Goal: Task Accomplishment & Management: Complete application form

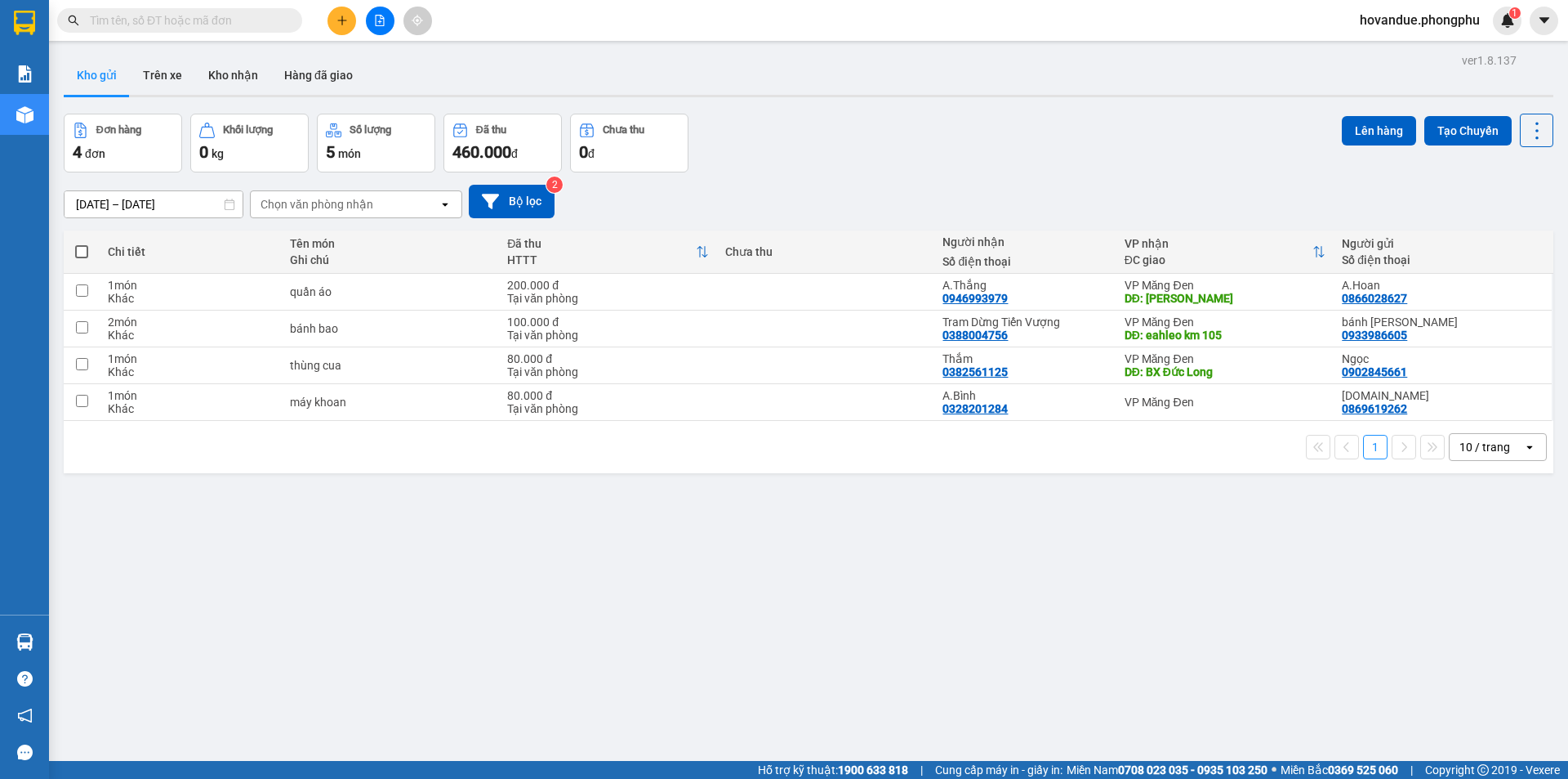
click at [343, 20] on icon "plus" at bounding box center [342, 20] width 12 height 12
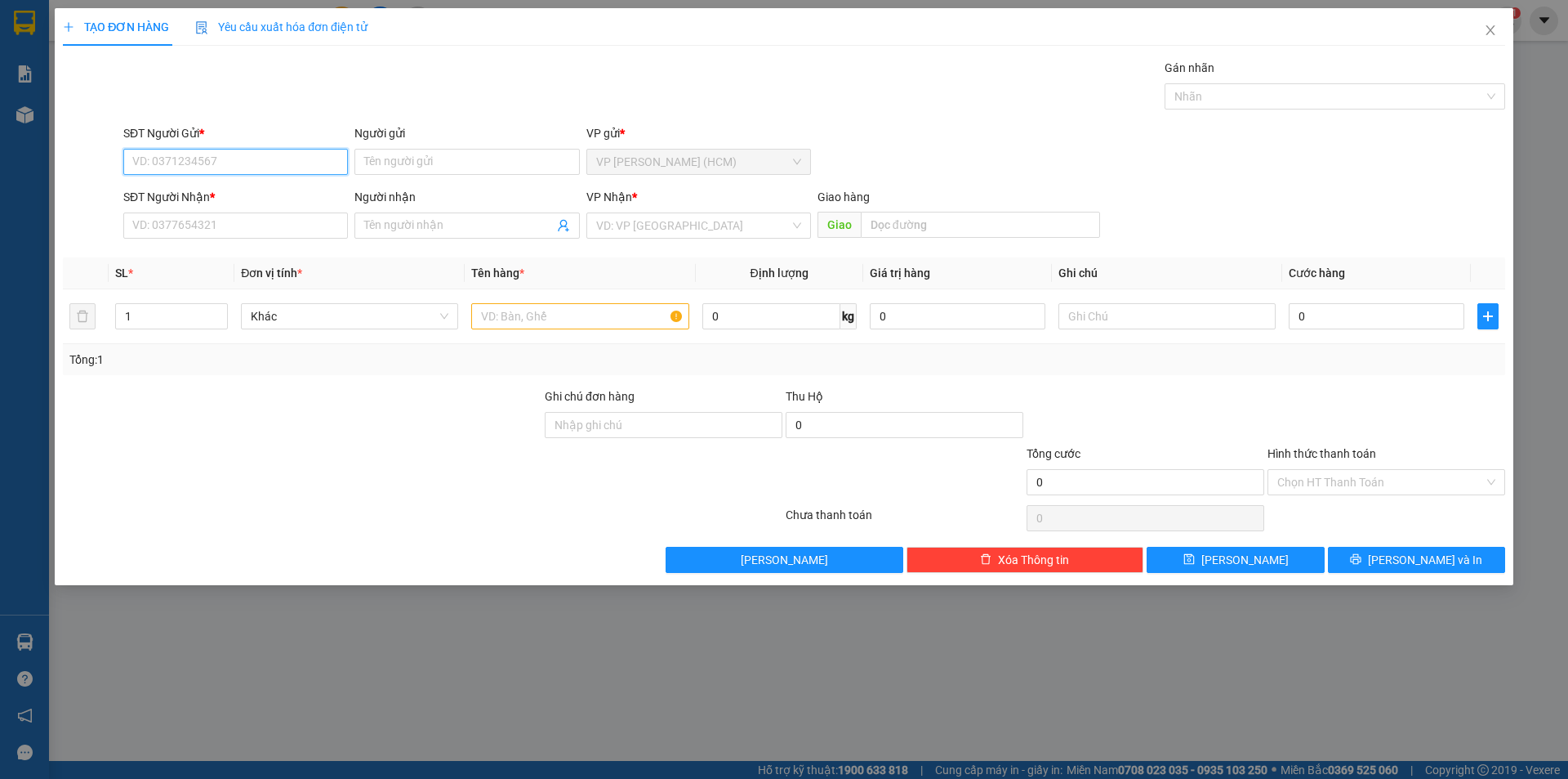
click at [278, 165] on input "SĐT Người Gửi *" at bounding box center [236, 161] width 224 height 26
type input "0"
type input "0977952686"
click at [278, 193] on div "0977952686 - chị [PERSON_NAME]" at bounding box center [236, 194] width 205 height 18
type input "chị [PERSON_NAME]"
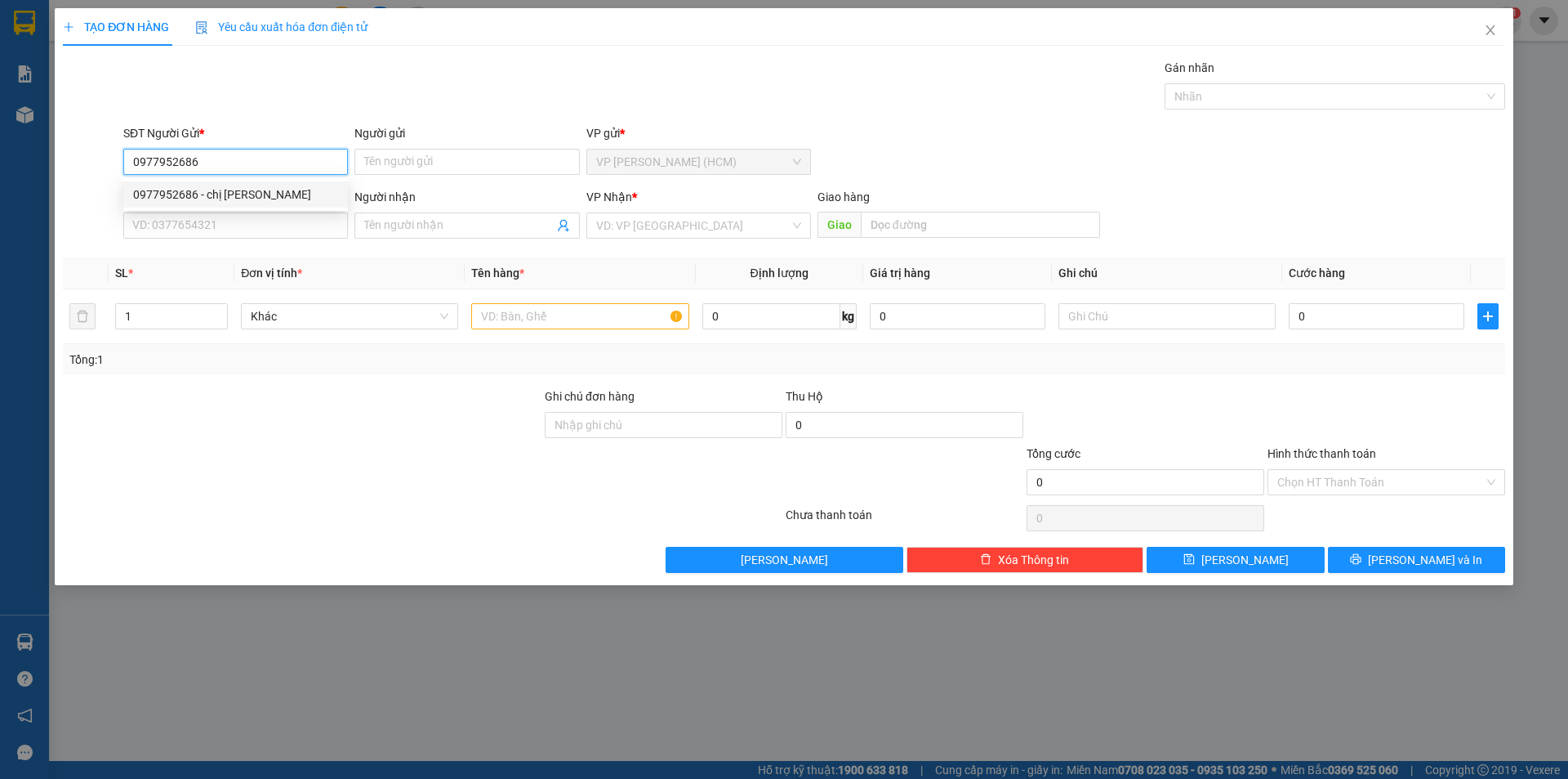
type input "0972532363"
type input "hà sơn"
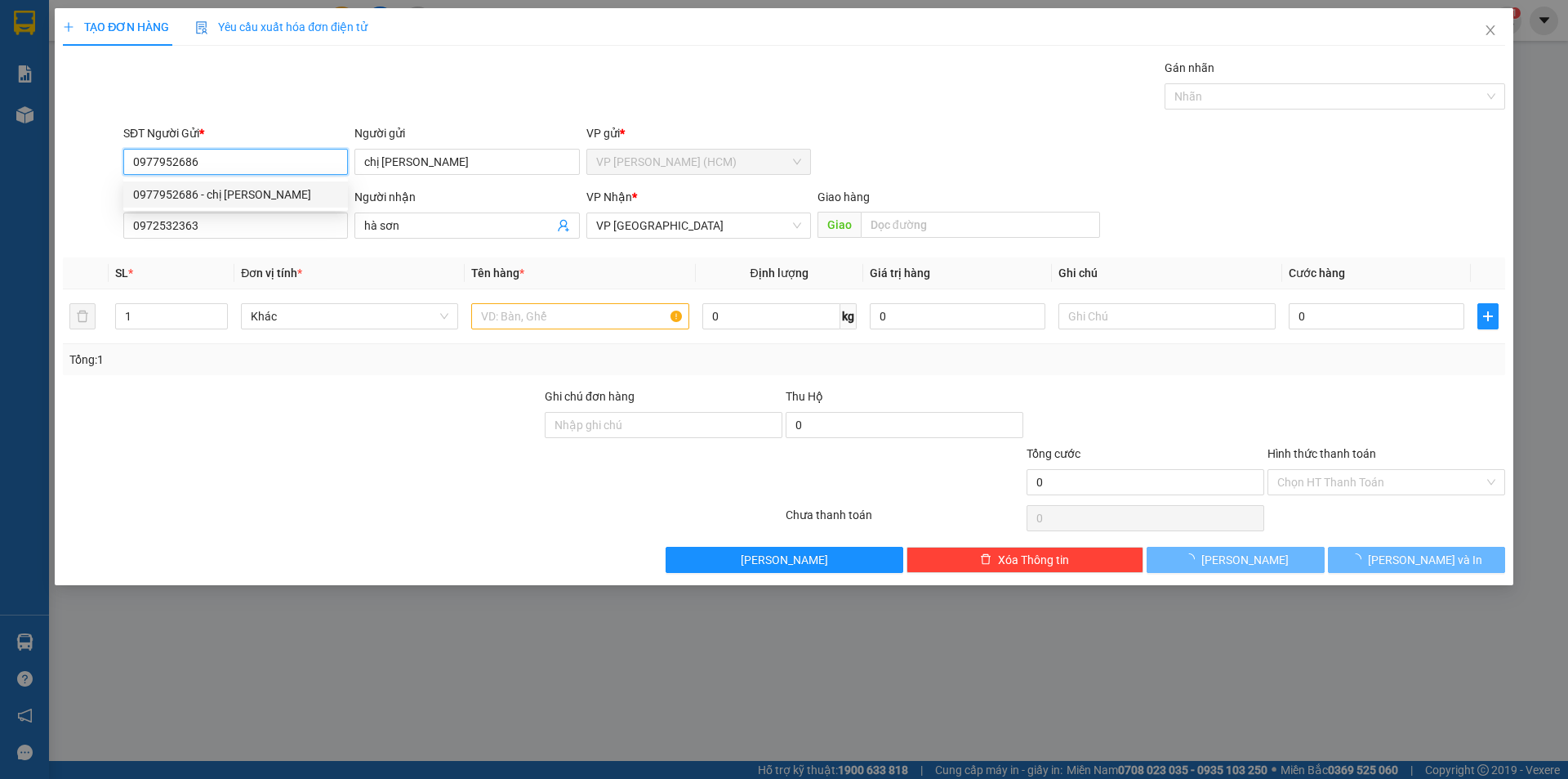
type input "50.000"
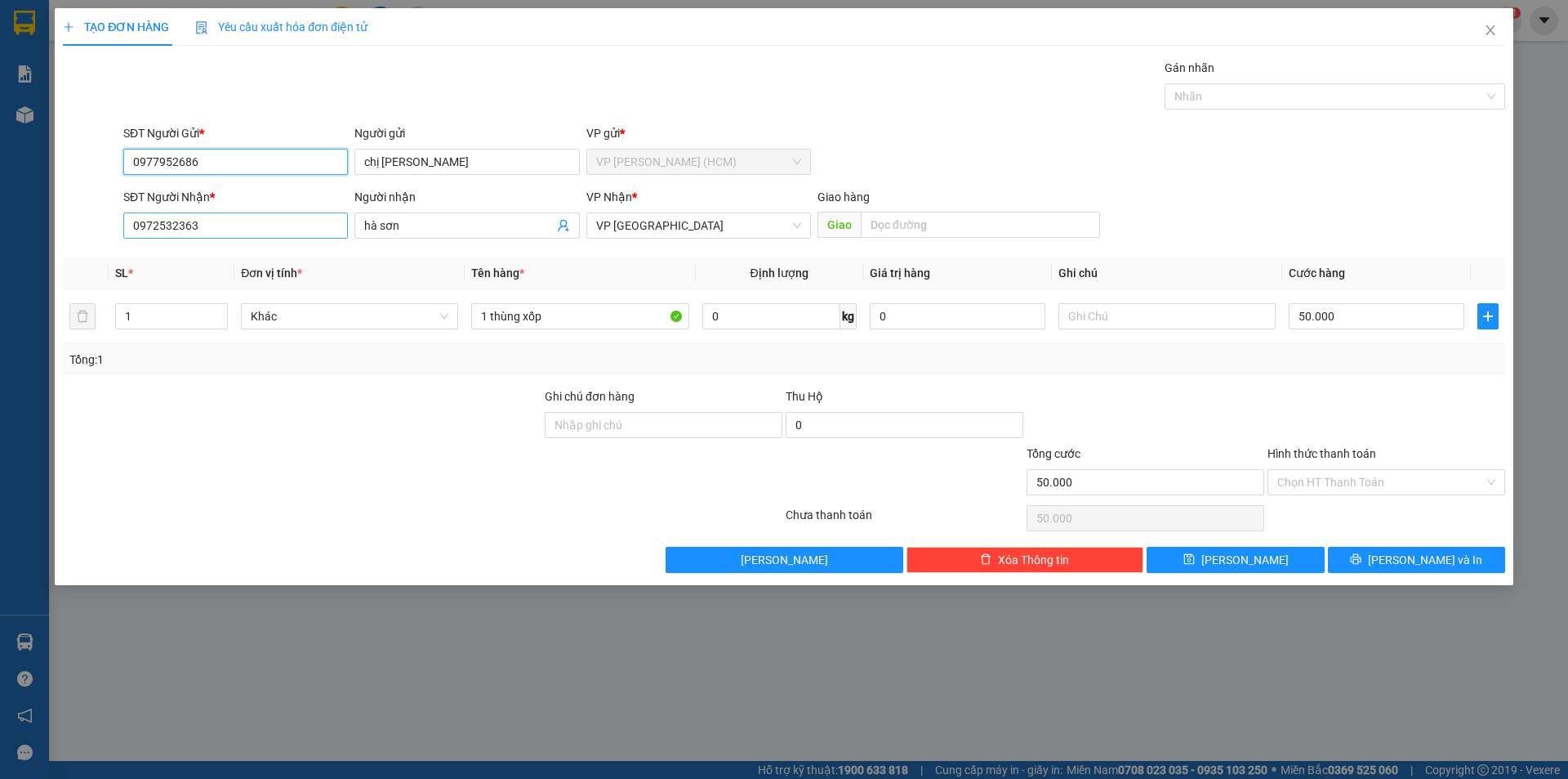
type input "0977952686"
click at [284, 224] on input "0972532363" at bounding box center [236, 224] width 224 height 26
drag, startPoint x: 283, startPoint y: 224, endPoint x: 75, endPoint y: 217, distance: 208.1
click at [75, 217] on div "SĐT Người Nhận * 0972532363 Người nhận hà sơn VP Nhận * VP Đà Lạt Giao hàng Giao" at bounding box center [784, 217] width 1445 height 58
type input "0964127322"
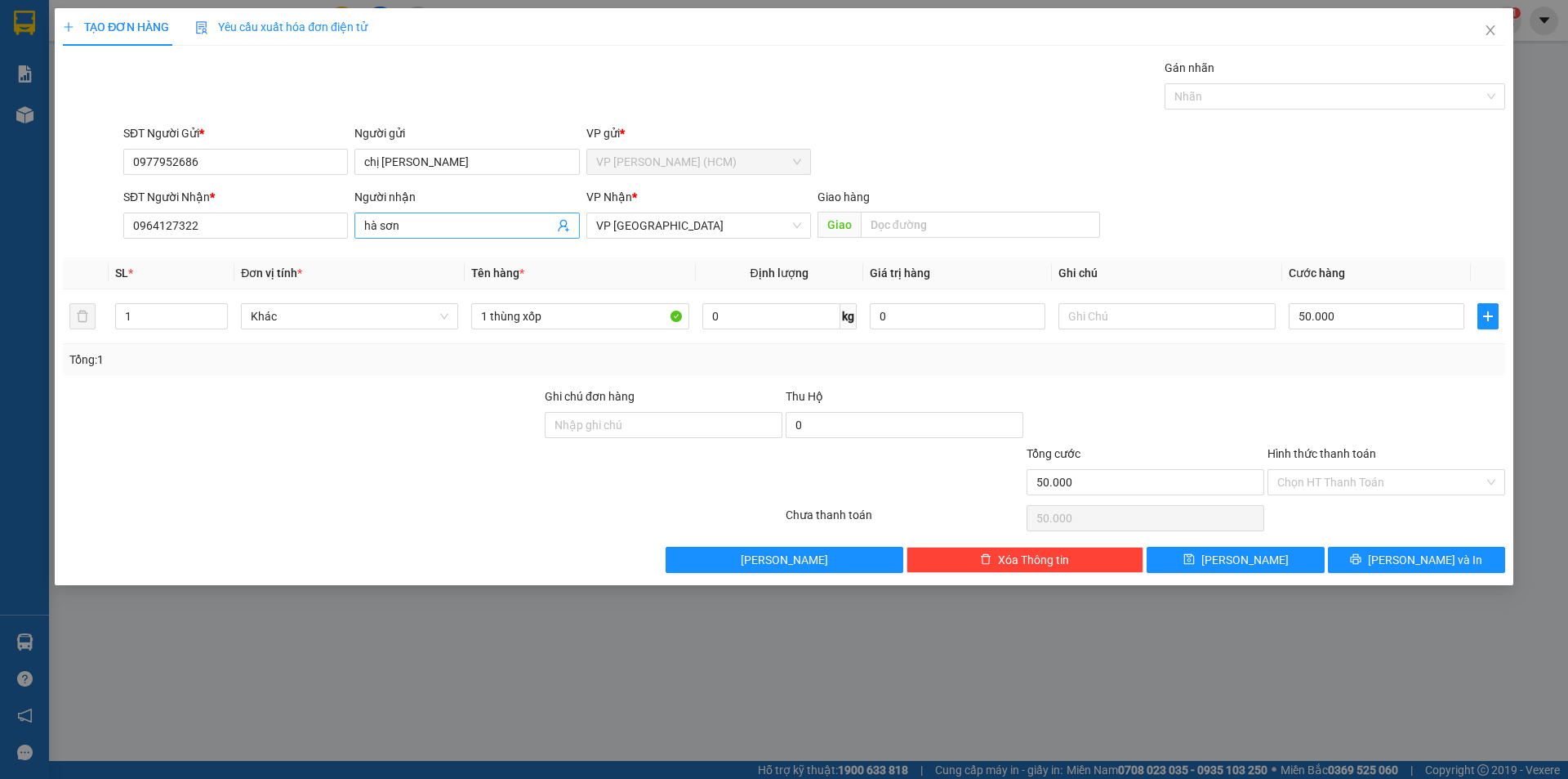
click at [399, 224] on input "hà sơn" at bounding box center [458, 225] width 189 height 18
drag, startPoint x: 419, startPoint y: 224, endPoint x: 383, endPoint y: 227, distance: 36.1
click at [383, 227] on input "hà sơn" at bounding box center [458, 225] width 189 height 18
type input "h"
type input "c"
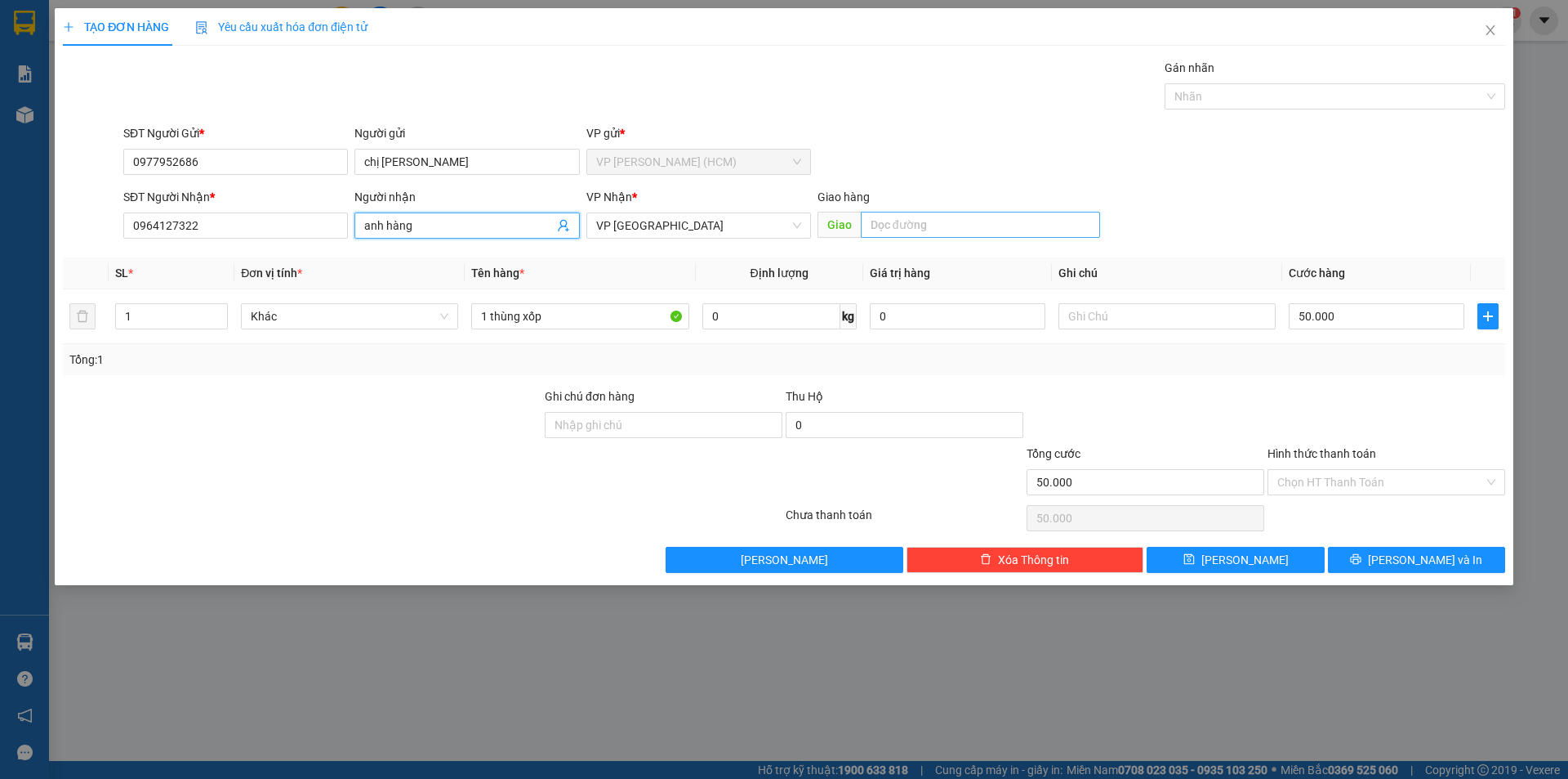
type input "anh hàng"
click at [900, 229] on input "text" at bounding box center [981, 224] width 240 height 26
type input "d"
type input "đức trọng"
click at [756, 319] on input "0" at bounding box center [771, 316] width 138 height 26
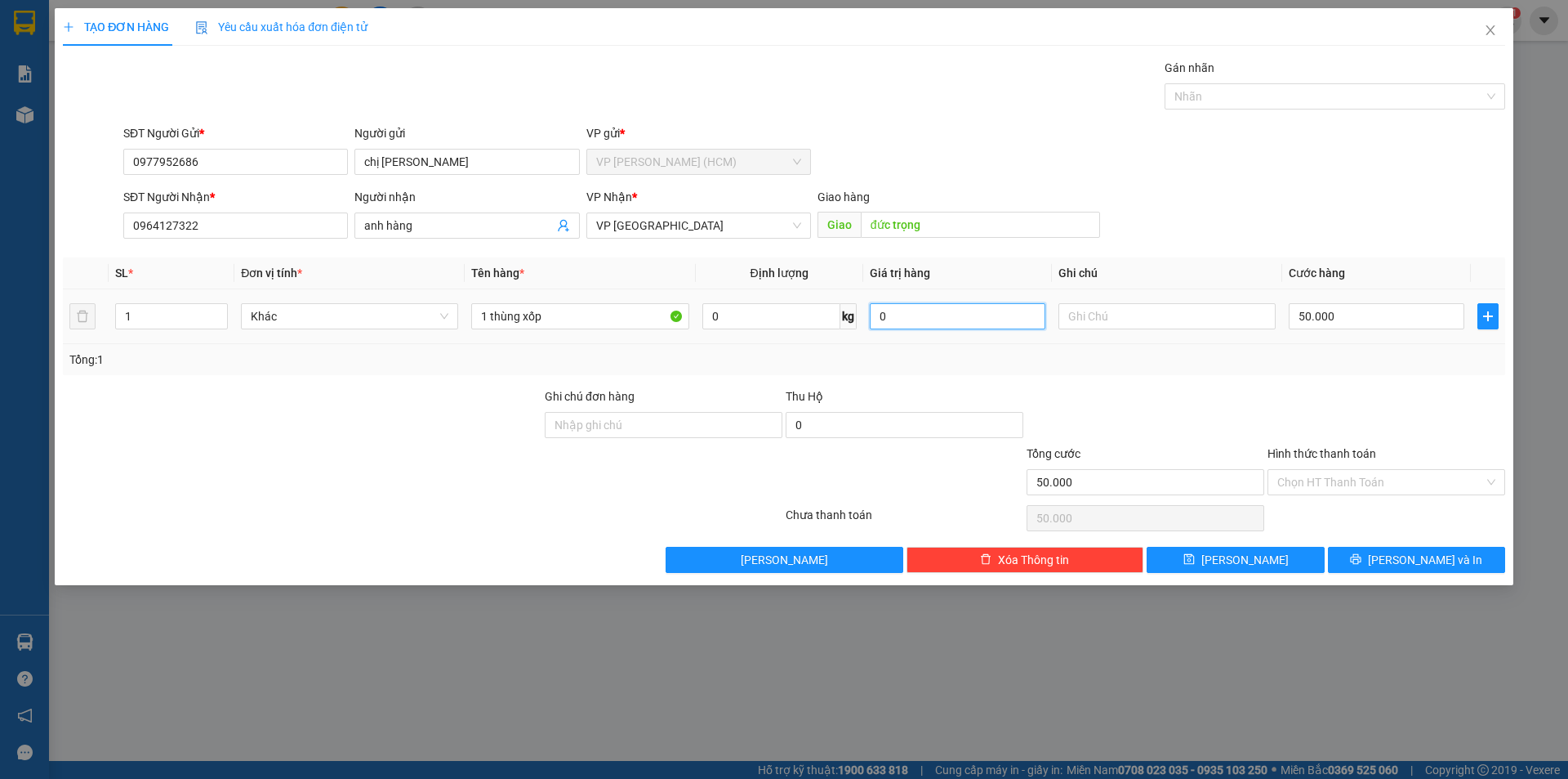
click at [948, 317] on input "0" at bounding box center [957, 316] width 176 height 26
drag, startPoint x: 910, startPoint y: 317, endPoint x: 877, endPoint y: 319, distance: 33.1
click at [877, 319] on input "0" at bounding box center [957, 316] width 176 height 26
drag, startPoint x: 932, startPoint y: 310, endPoint x: 863, endPoint y: 311, distance: 69.0
click at [863, 311] on td "01.500" at bounding box center [957, 316] width 189 height 55
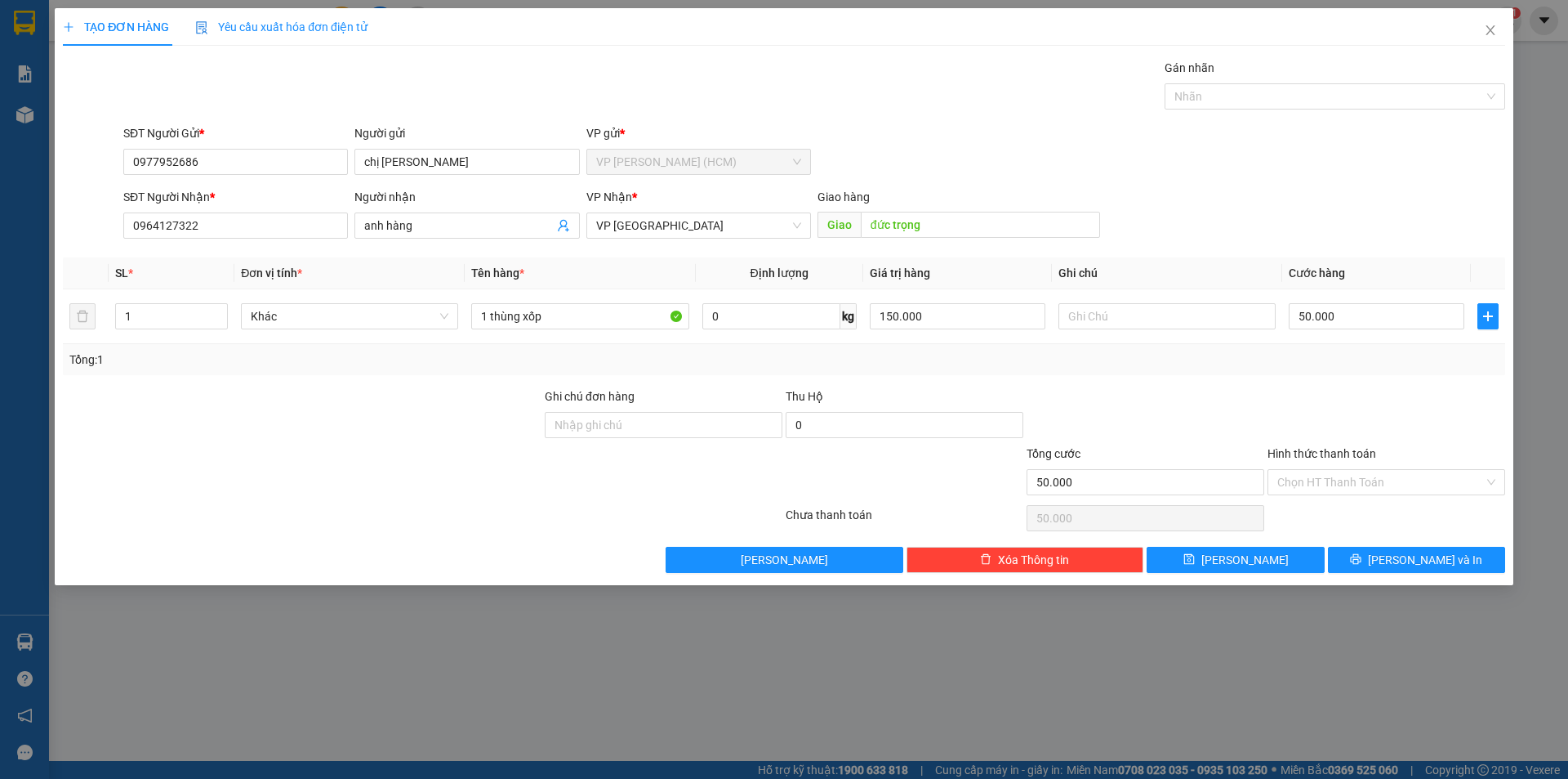
drag, startPoint x: 963, startPoint y: 360, endPoint x: 973, endPoint y: 358, distance: 10.2
click at [964, 360] on div "Tổng: 1" at bounding box center [784, 359] width 1429 height 18
drag, startPoint x: 906, startPoint y: 319, endPoint x: 838, endPoint y: 319, distance: 68.0
click at [838, 319] on tr "1 Khác 1 thùng xốp 0 kg 150.000 50.000" at bounding box center [784, 316] width 1442 height 55
type input "0"
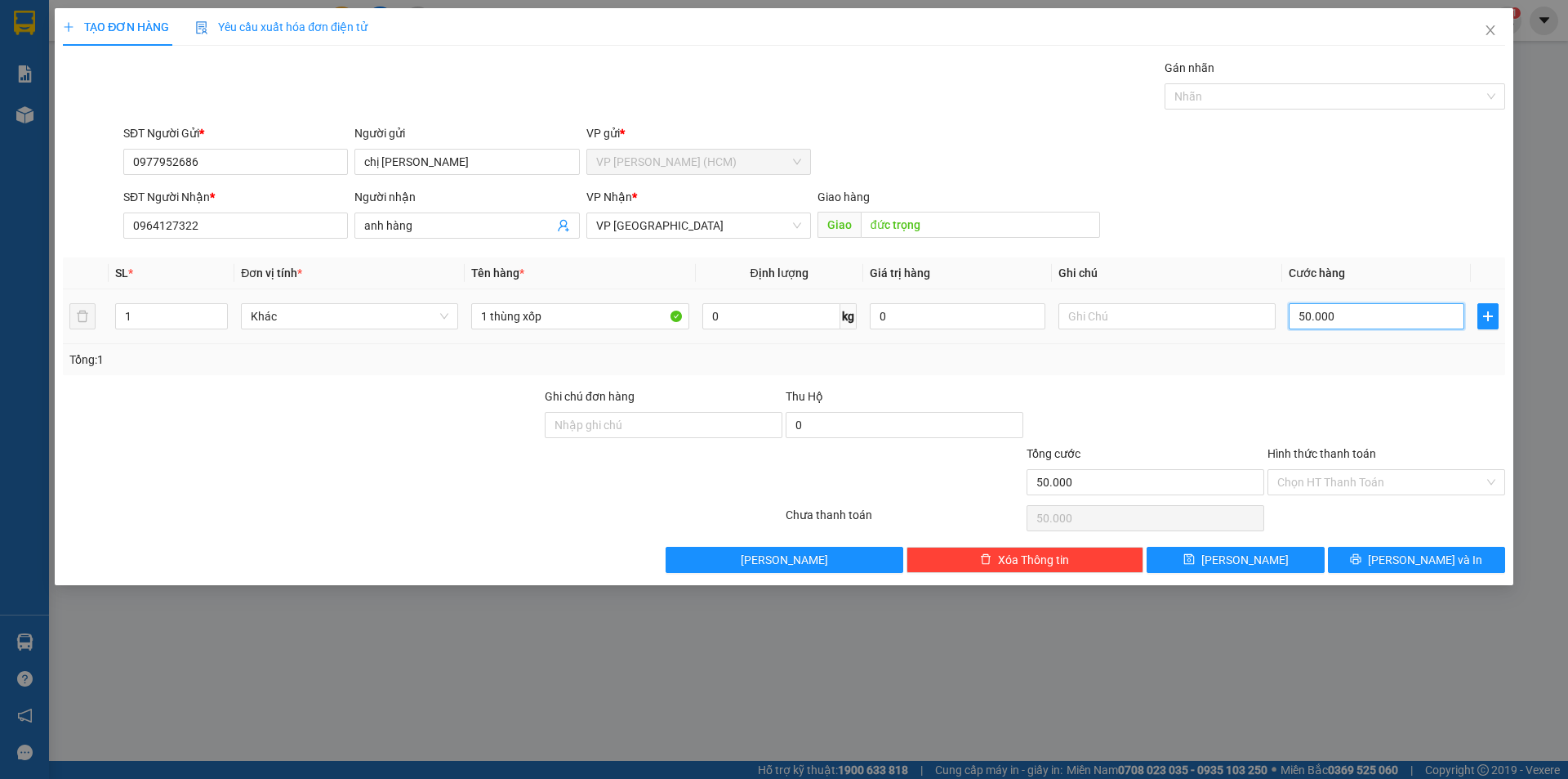
type input "0"
type input "150000"
drag, startPoint x: 1243, startPoint y: 384, endPoint x: 1209, endPoint y: 362, distance: 40.5
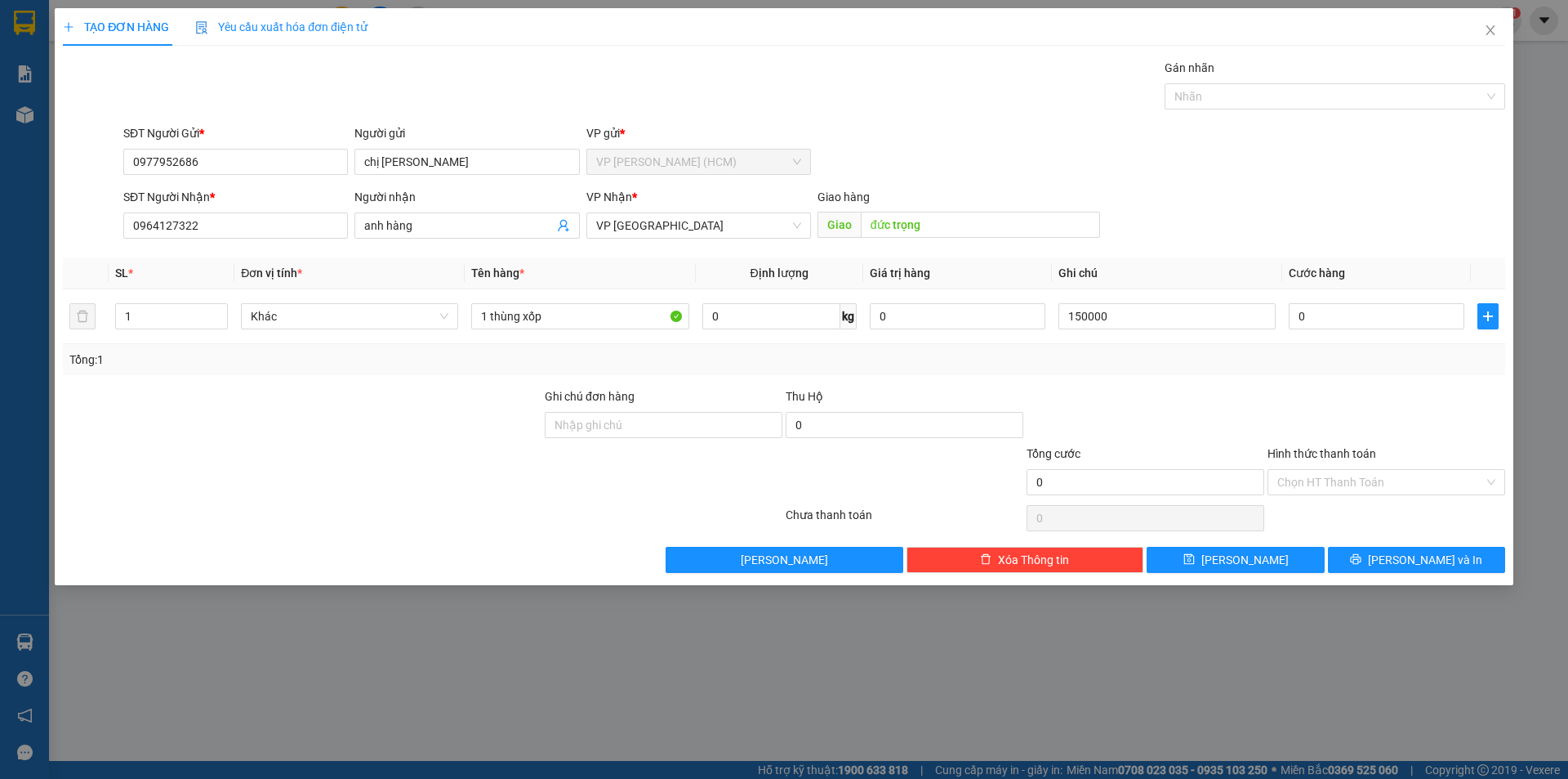
click at [1243, 385] on div "Transit Pickup Surcharge Ids Transit Deliver Surcharge Ids Transit Deliver Surc…" at bounding box center [784, 316] width 1442 height 514
drag, startPoint x: 1143, startPoint y: 317, endPoint x: 1026, endPoint y: 313, distance: 117.1
click at [1027, 313] on tr "1 Khác 1 thùng xốp 0 kg 0 150000 0" at bounding box center [784, 316] width 1442 height 55
click at [1402, 320] on input "0" at bounding box center [1376, 316] width 176 height 26
type input "1"
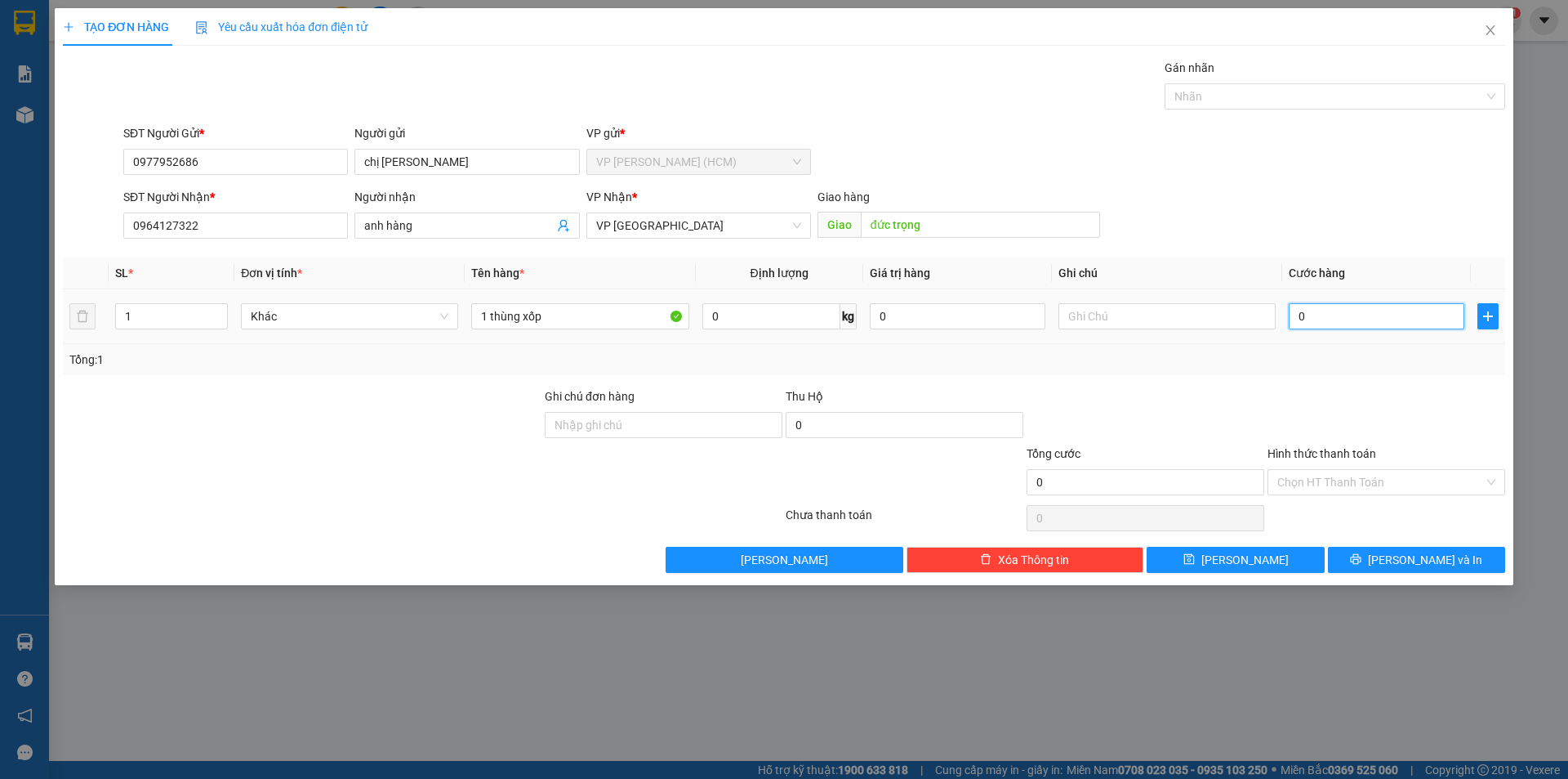
type input "1"
type input "15"
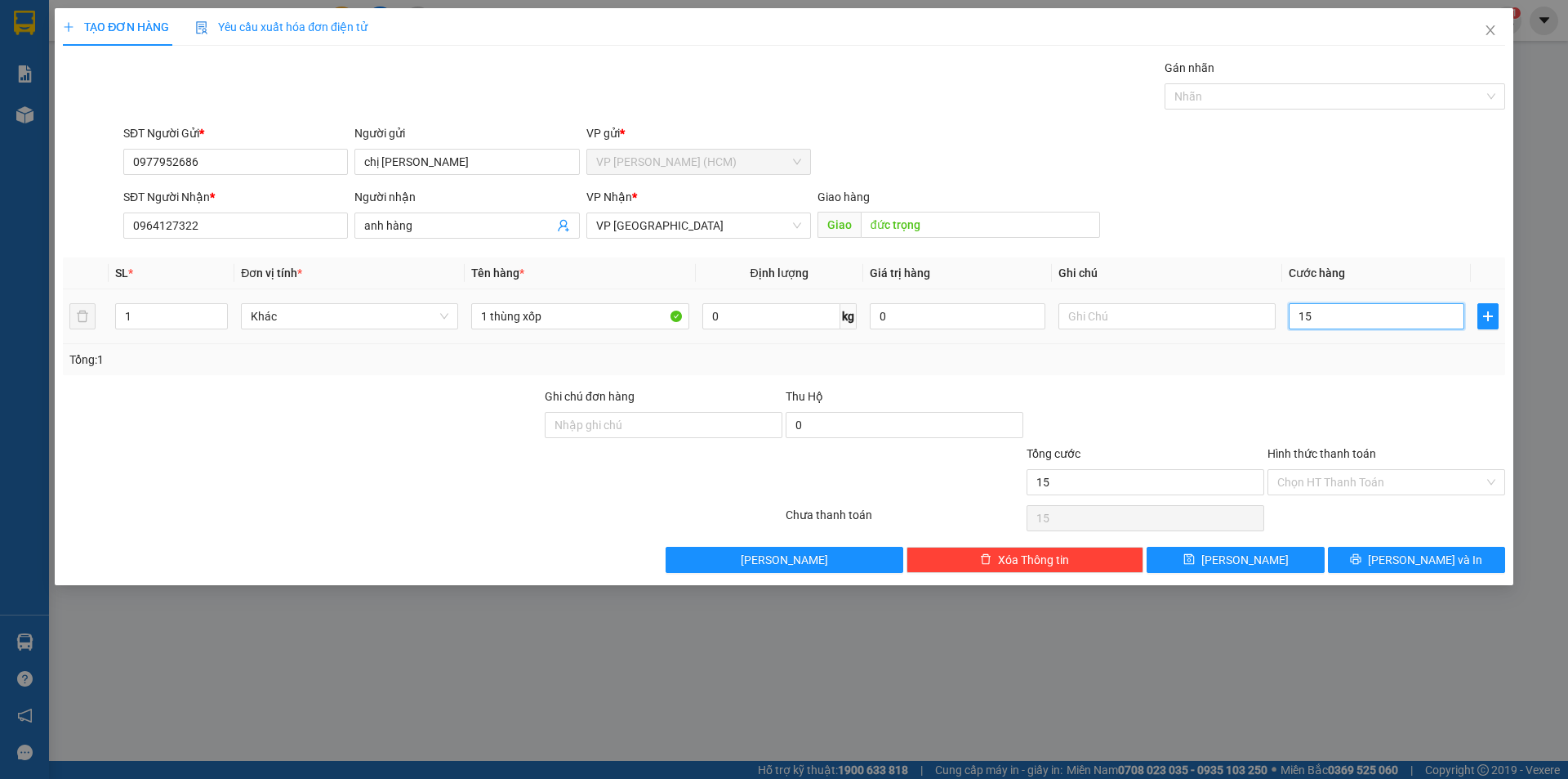
type input "150"
type input "1.500"
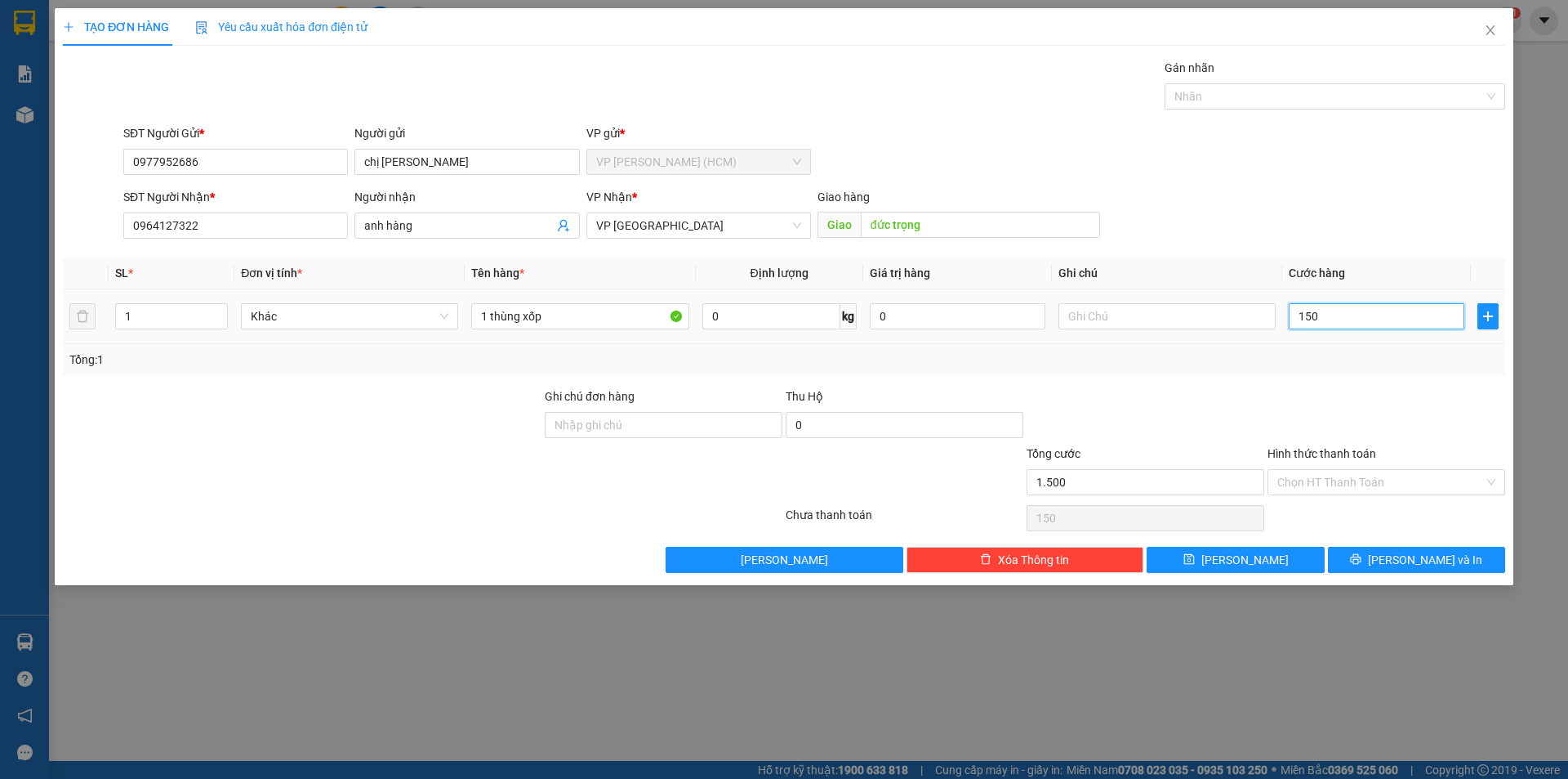
type input "1.500"
type input "15.000"
type input "150.000"
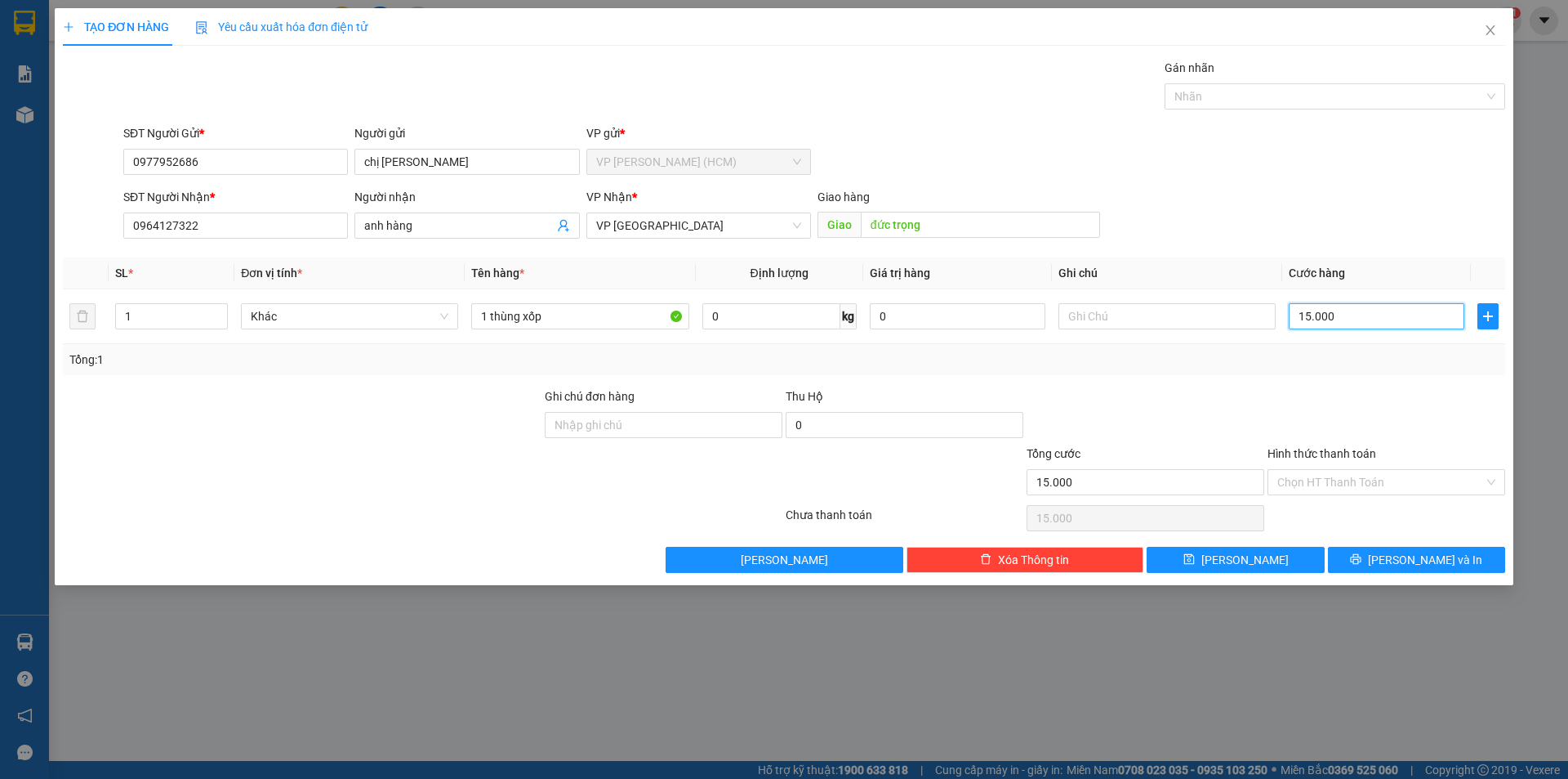
type input "150.000"
click at [1376, 366] on div "Tổng: 1" at bounding box center [784, 359] width 1429 height 18
click at [1406, 558] on span "[PERSON_NAME] và In" at bounding box center [1425, 559] width 114 height 18
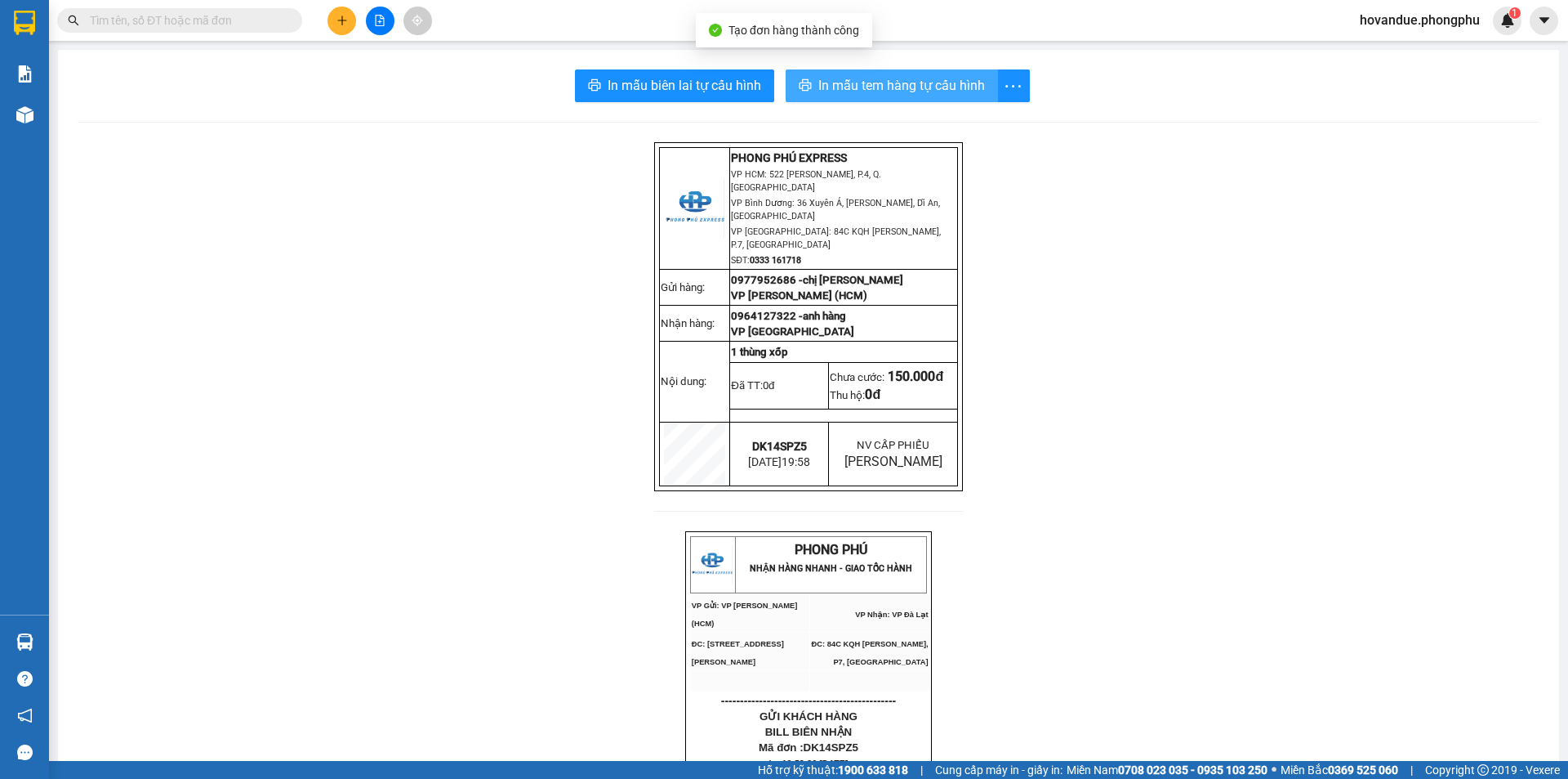
click at [851, 93] on span "In mẫu tem hàng tự cấu hình" at bounding box center [901, 84] width 167 height 20
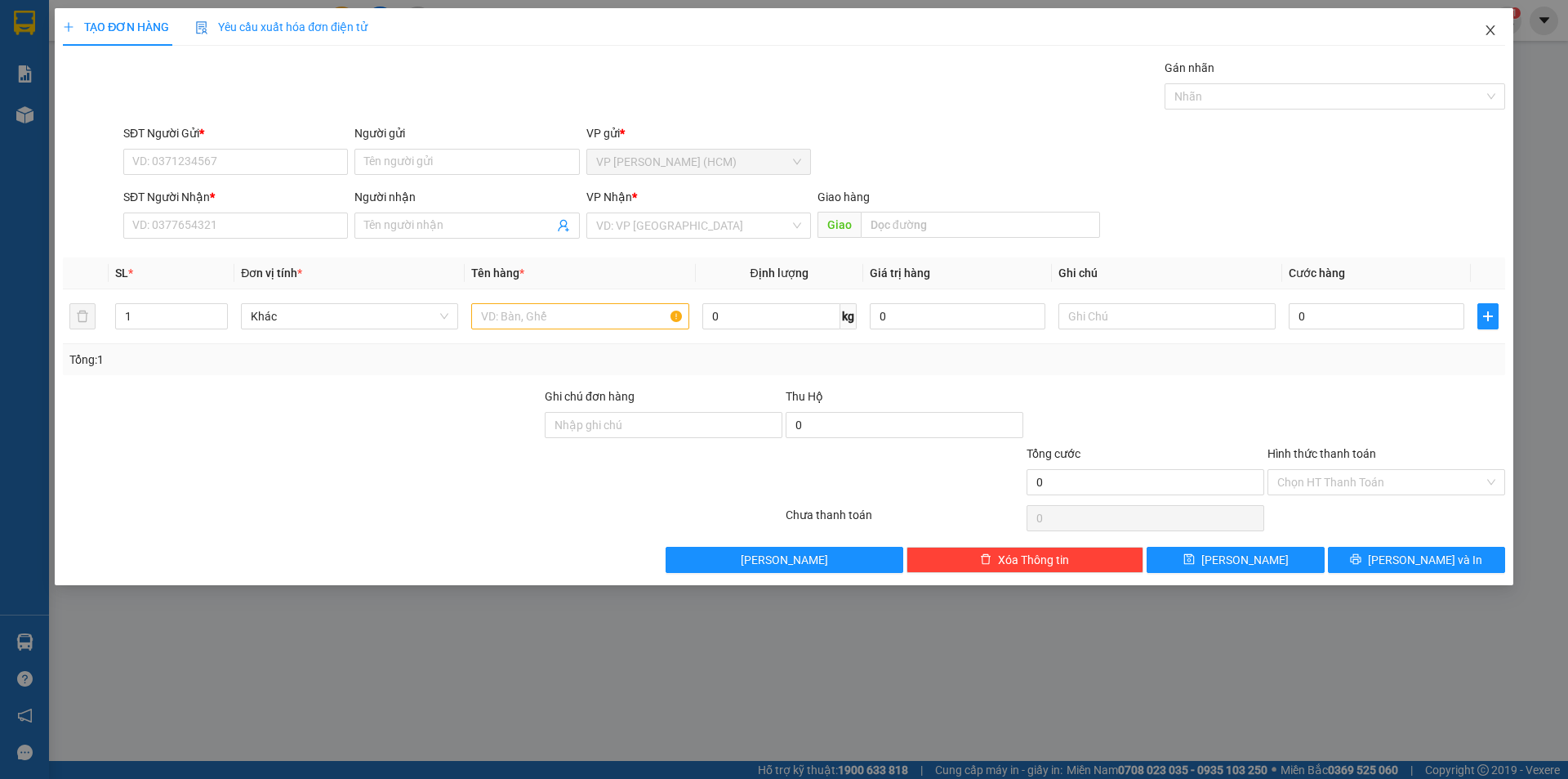
click at [1485, 35] on icon "close" at bounding box center [1490, 31] width 13 height 13
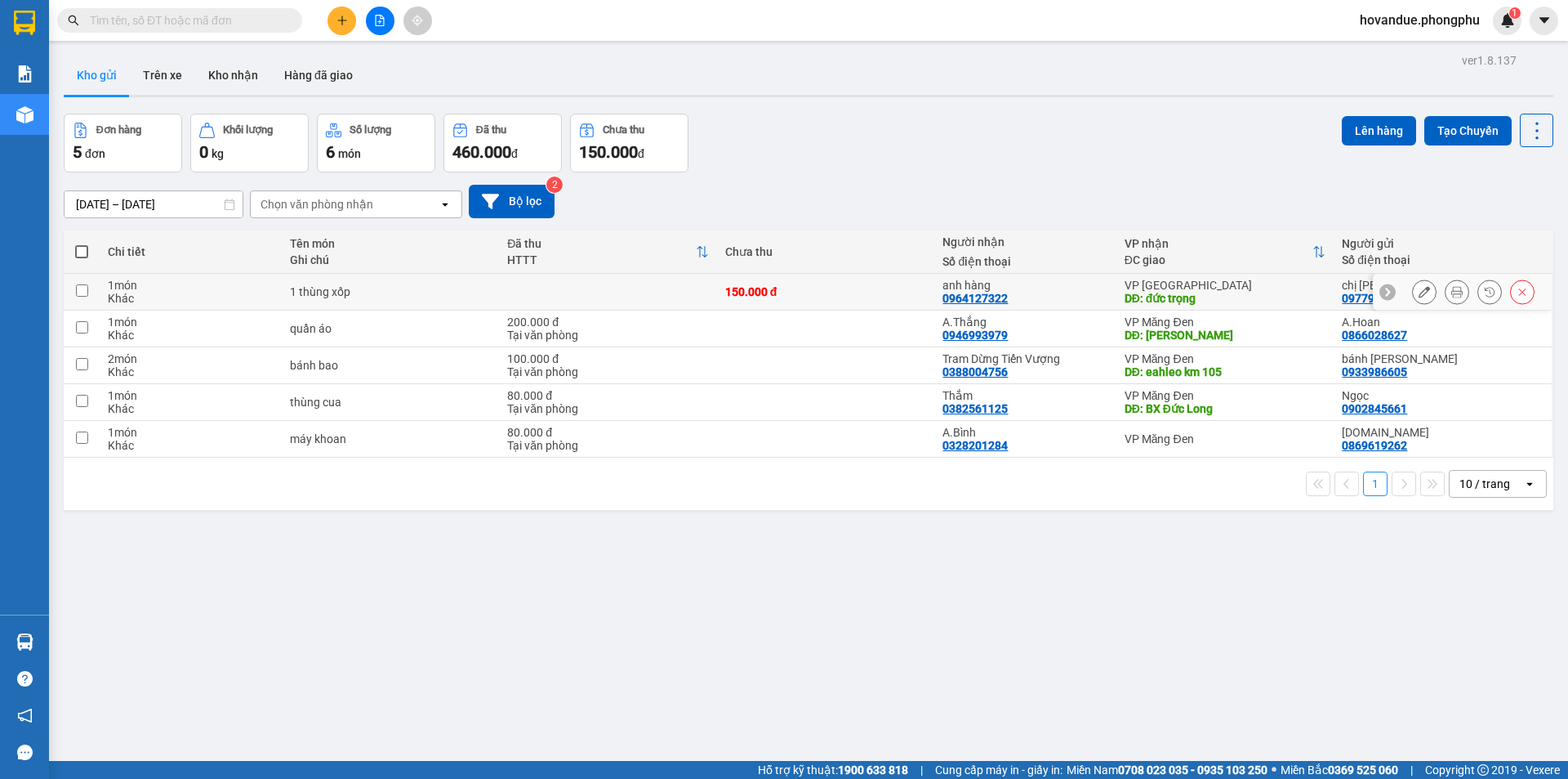
click at [392, 279] on td "1 thùng xốp" at bounding box center [390, 292] width 218 height 36
checkbox input "true"
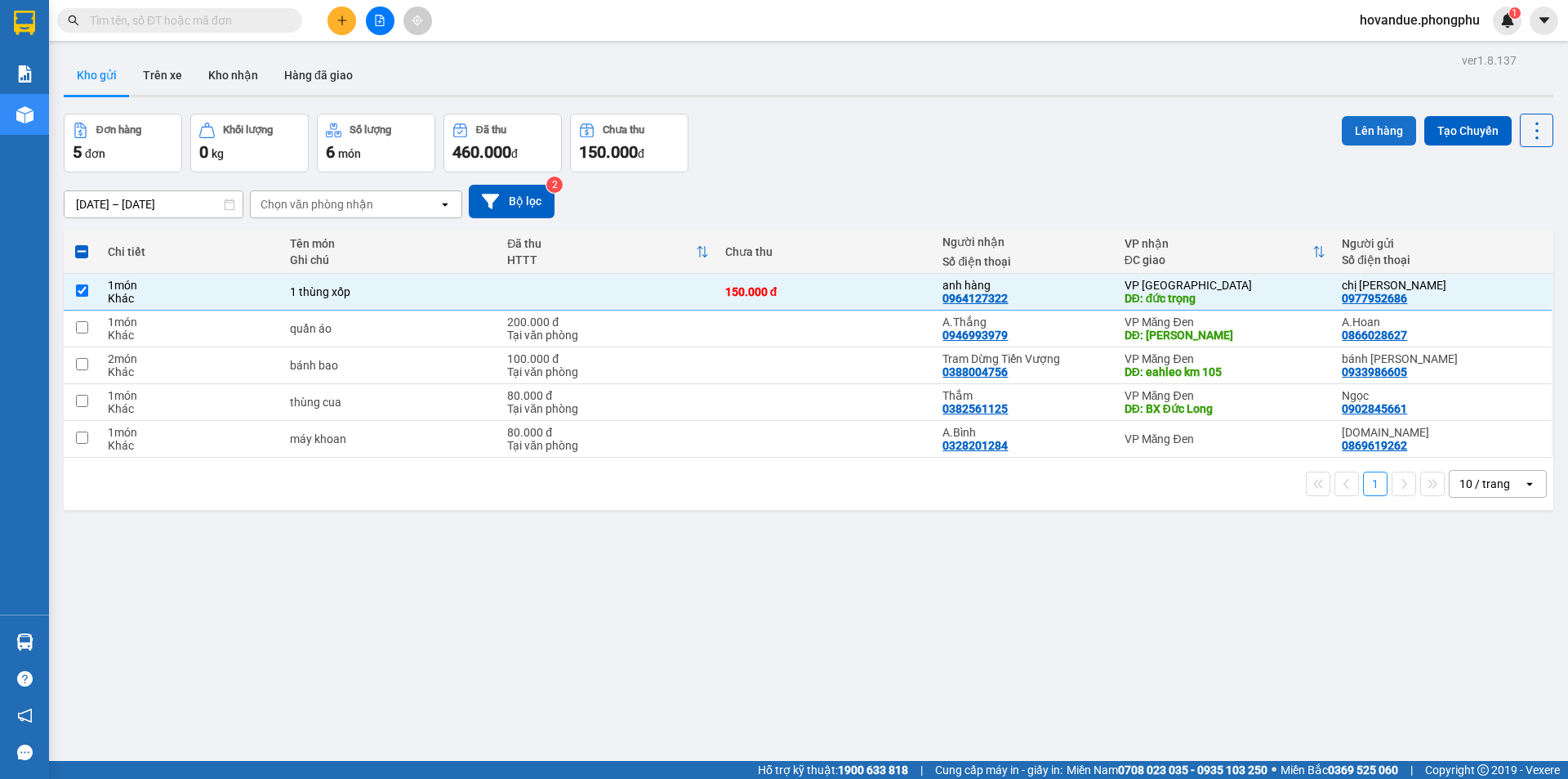
click at [1360, 128] on button "Lên hàng" at bounding box center [1379, 130] width 75 height 30
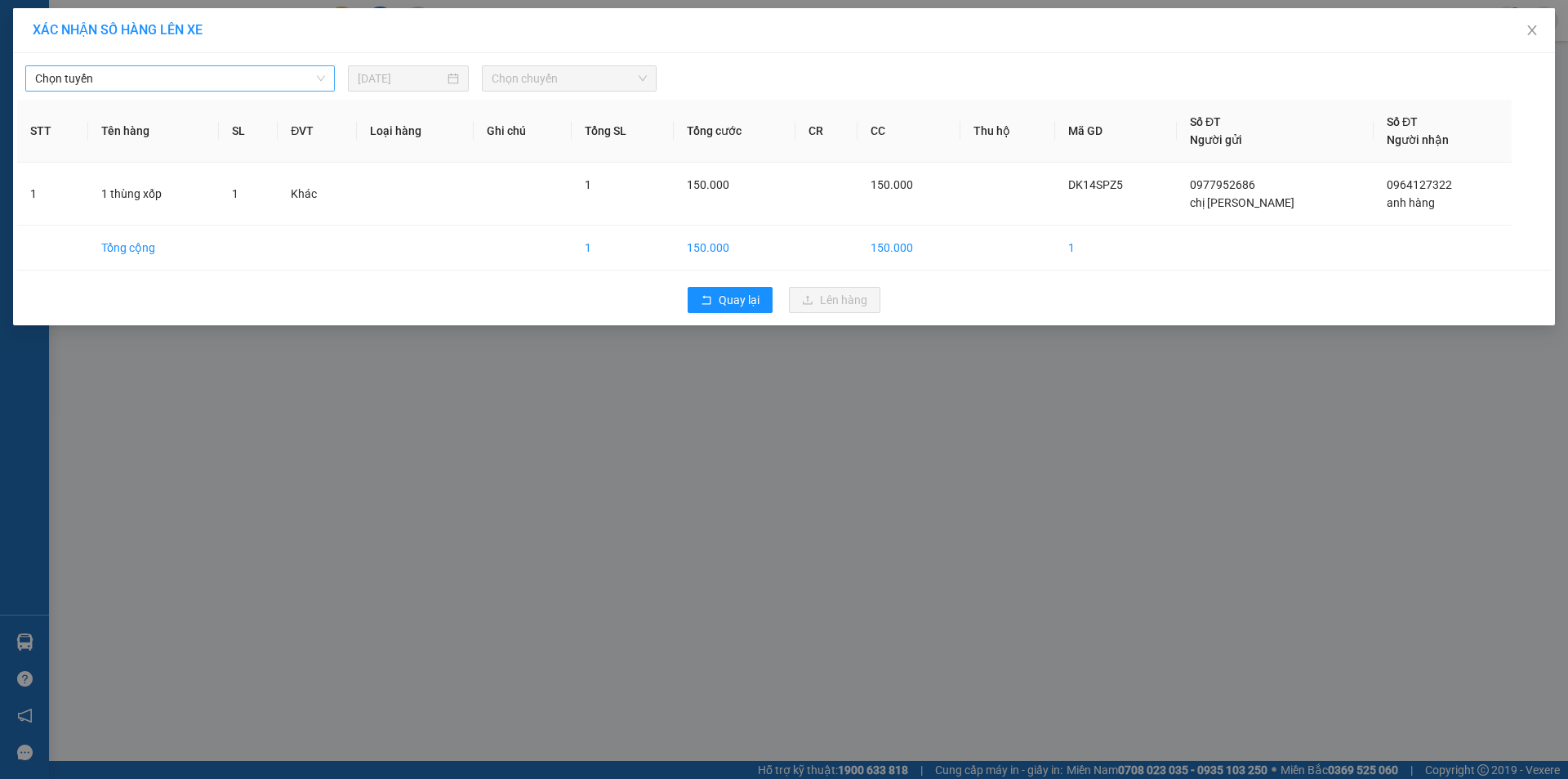
click at [223, 80] on span "Chọn tuyến" at bounding box center [180, 79] width 290 height 25
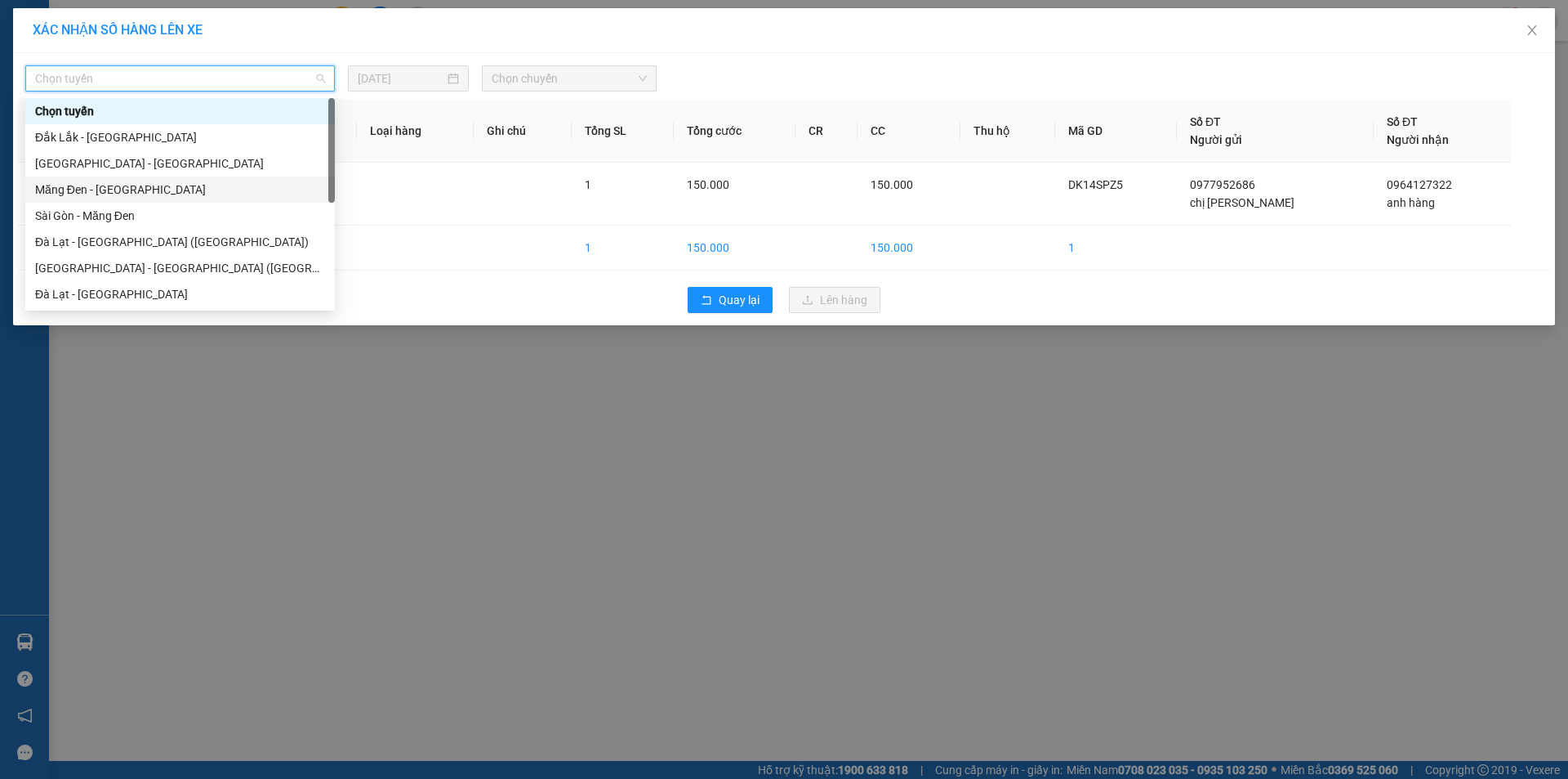
scroll to position [79, 0]
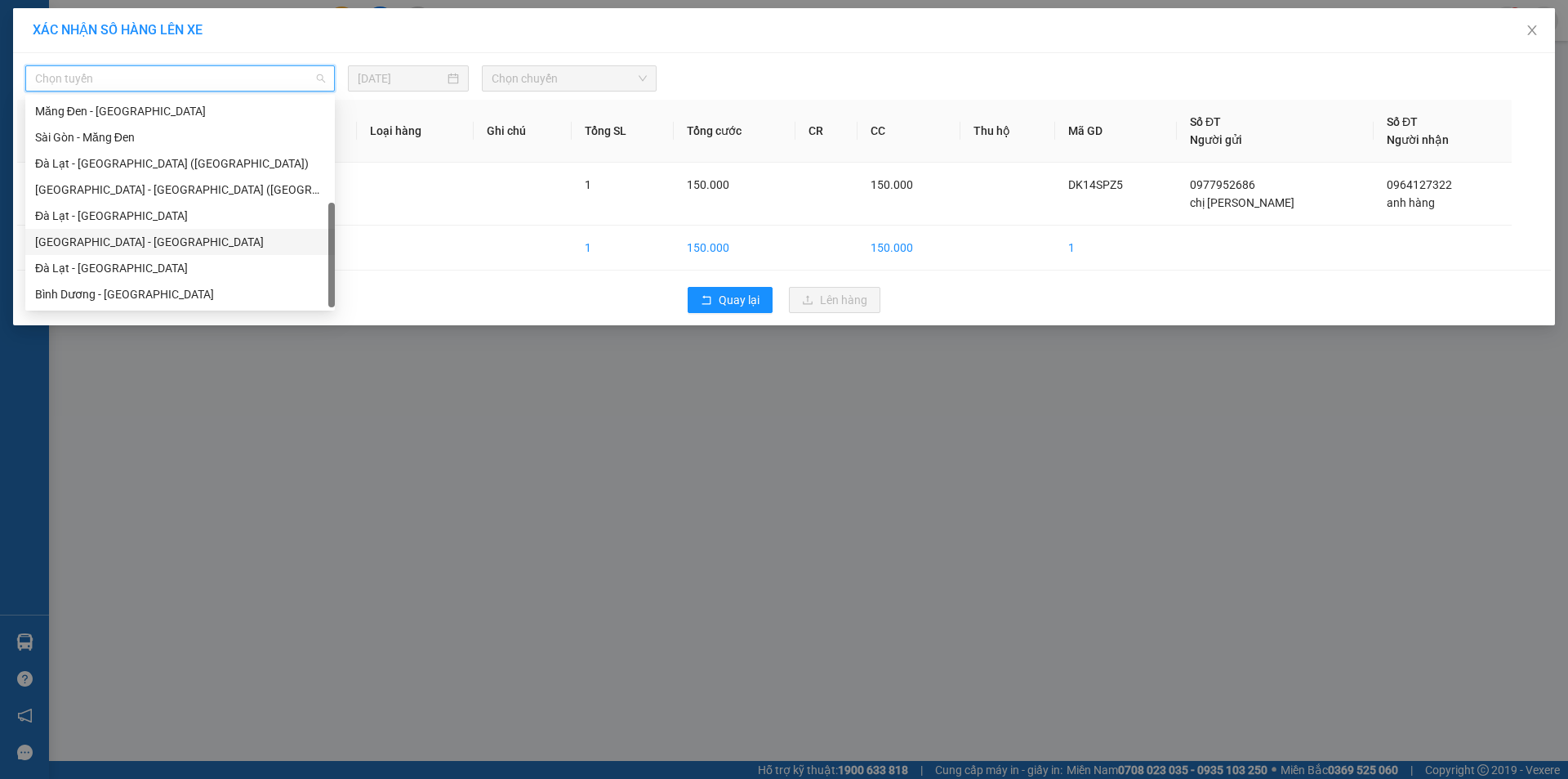
click at [133, 238] on div "[GEOGRAPHIC_DATA] - [GEOGRAPHIC_DATA]" at bounding box center [180, 242] width 290 height 18
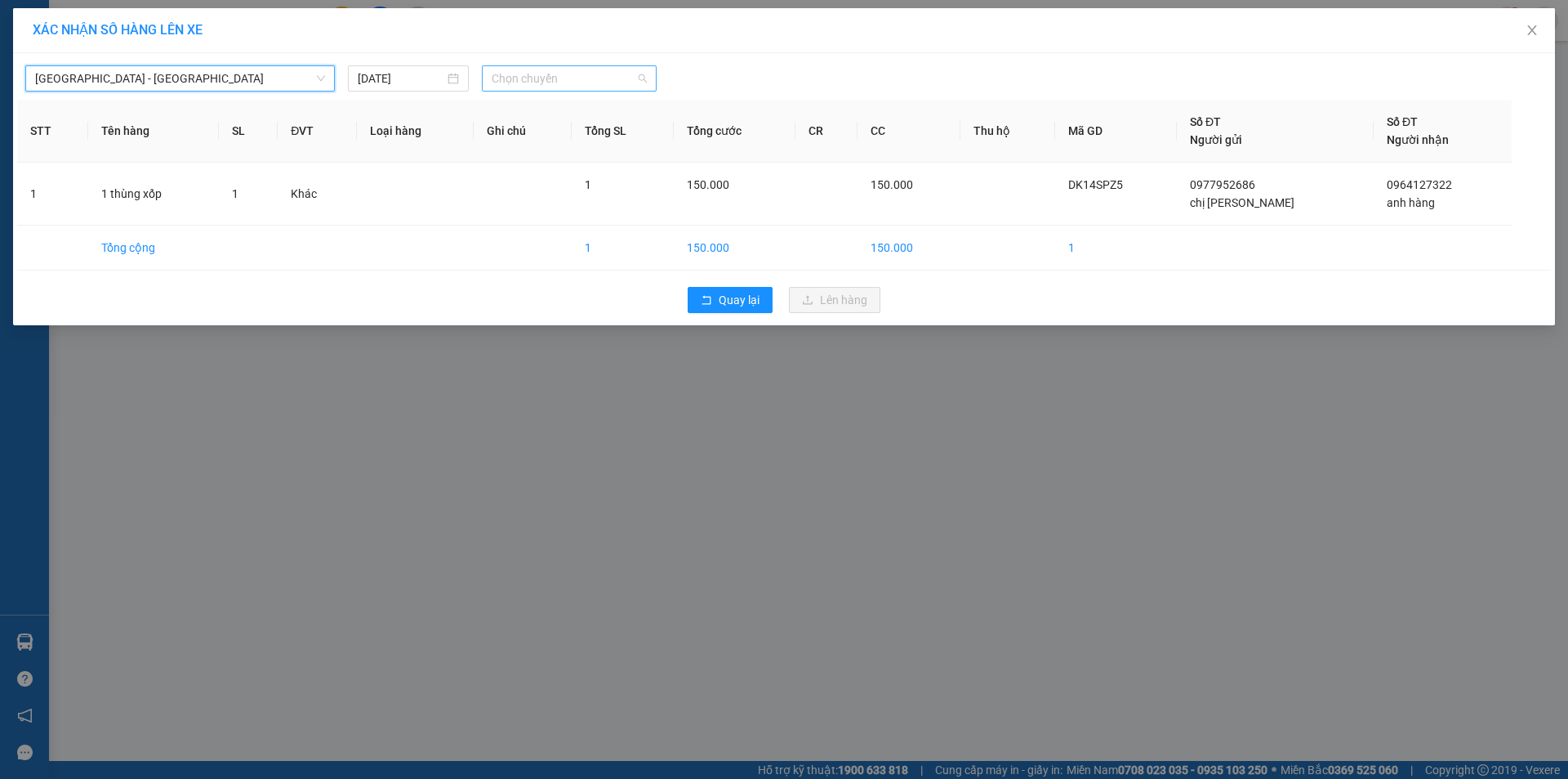
click at [526, 73] on span "Chọn chuyến" at bounding box center [570, 79] width 155 height 25
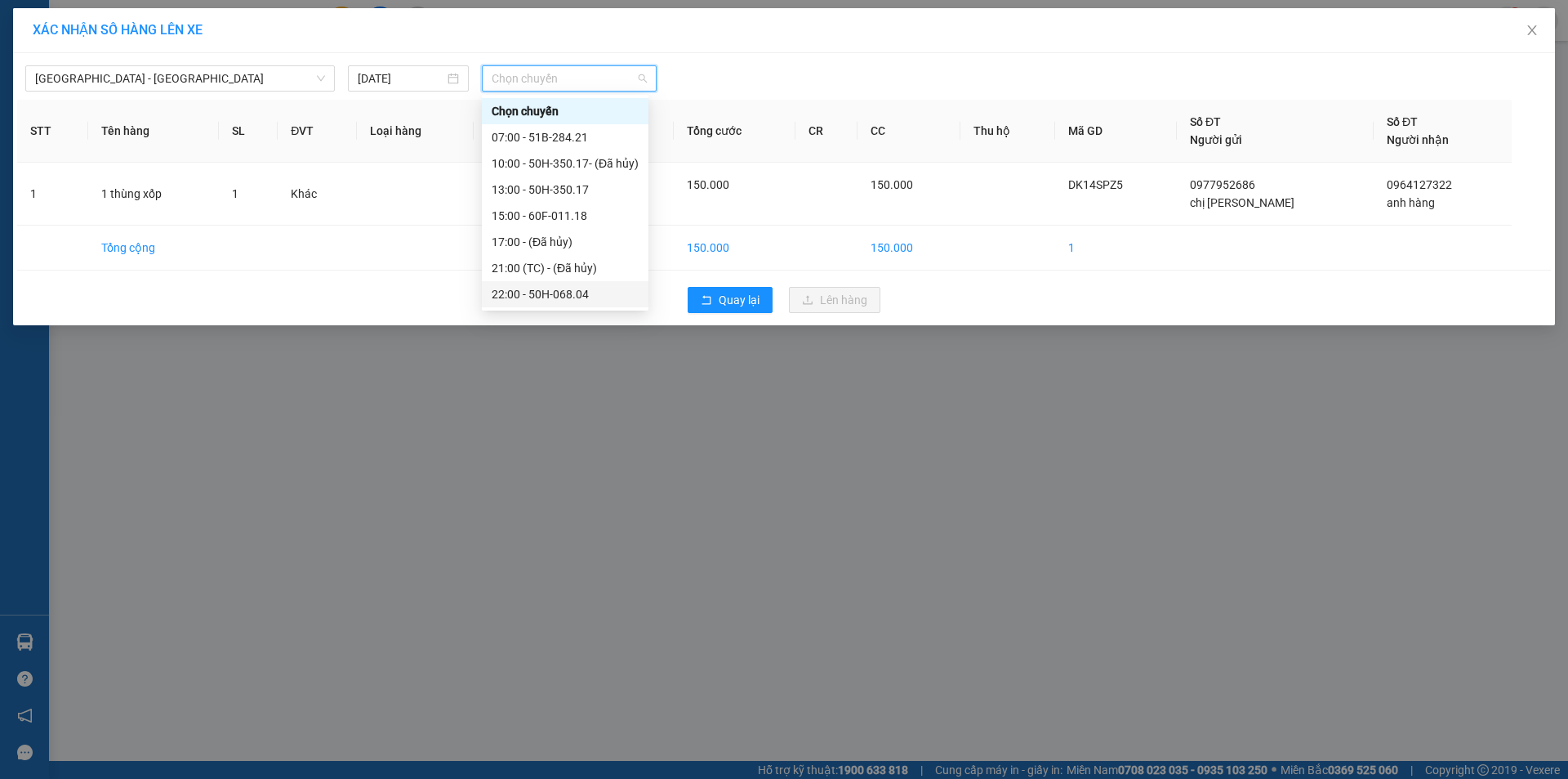
click at [542, 294] on div "22:00 - 50H-068.04" at bounding box center [565, 294] width 147 height 18
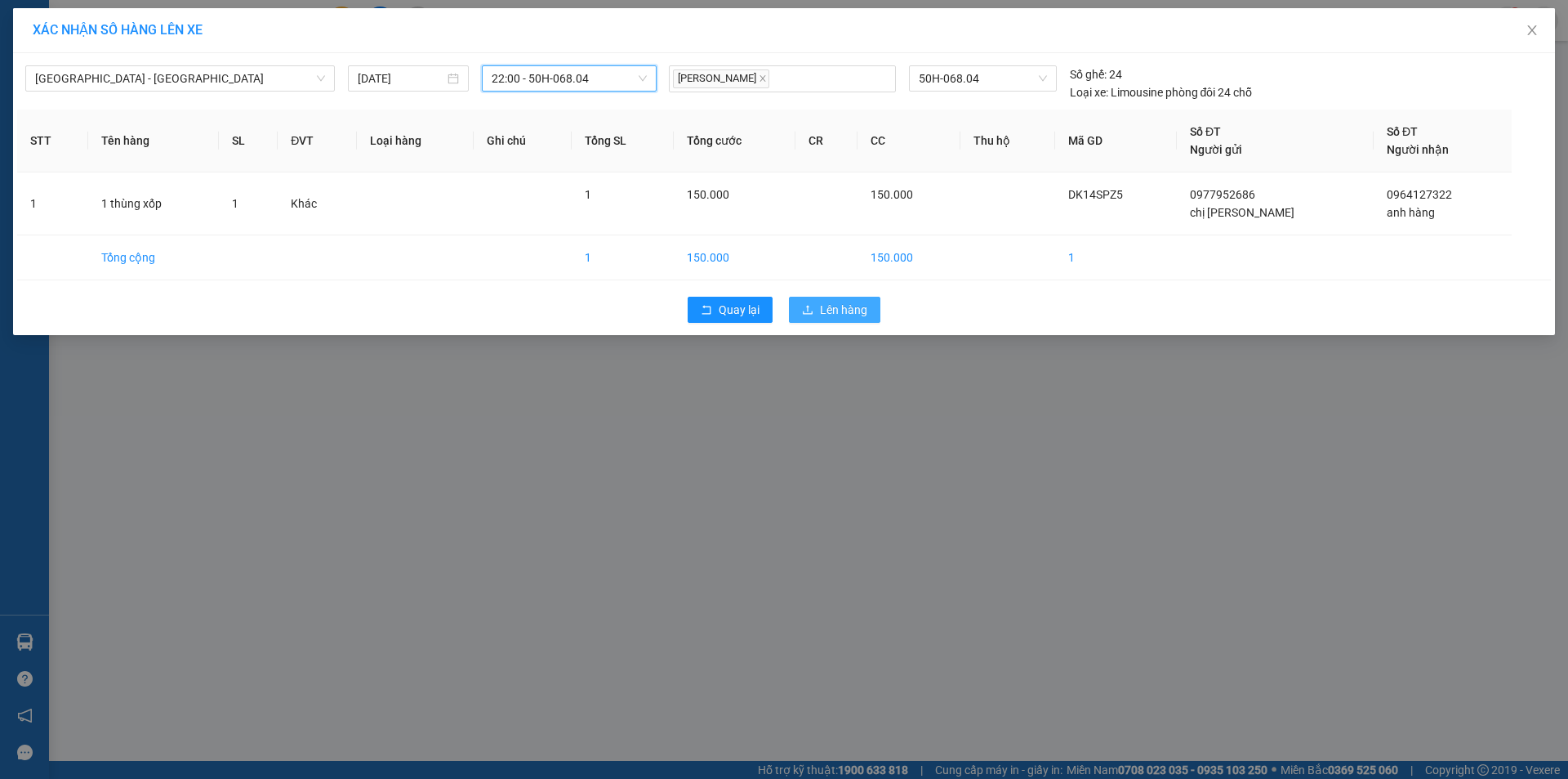
click at [858, 314] on span "Lên hàng" at bounding box center [843, 309] width 47 height 18
